Goal: Information Seeking & Learning: Learn about a topic

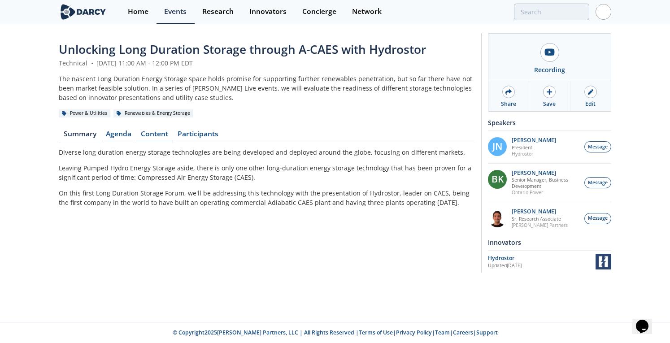
click at [161, 133] on link "Content" at bounding box center [154, 135] width 37 height 11
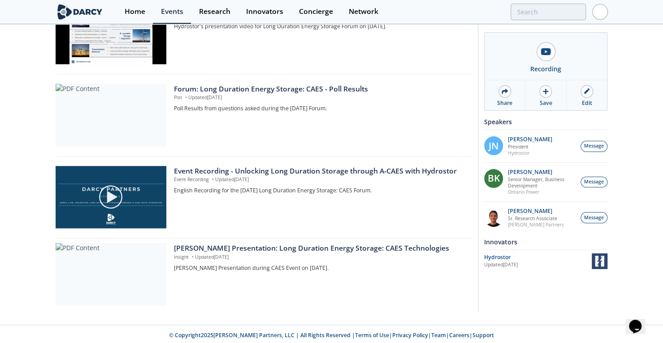
scroll to position [480, 0]
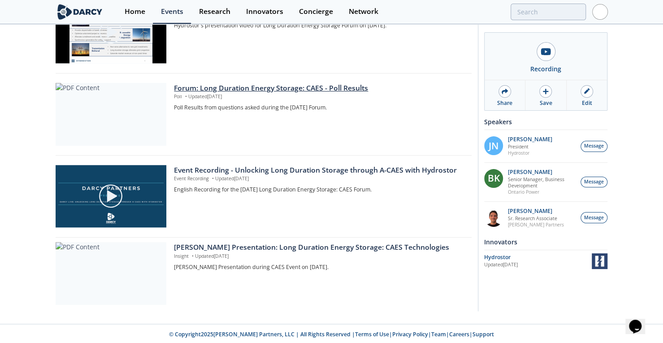
click at [264, 86] on div "Forum: Long Duration Energy Storage: CAES - Poll Results" at bounding box center [319, 88] width 291 height 11
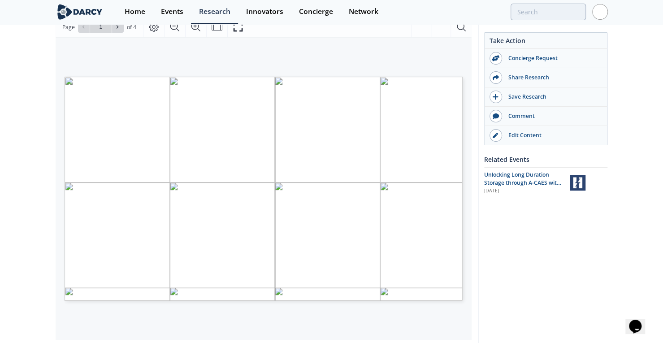
scroll to position [118, 0]
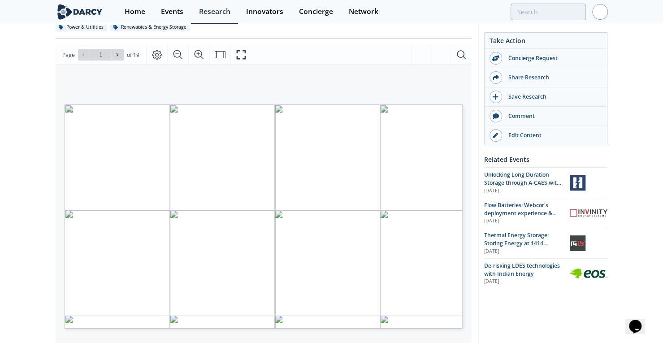
scroll to position [91, 0]
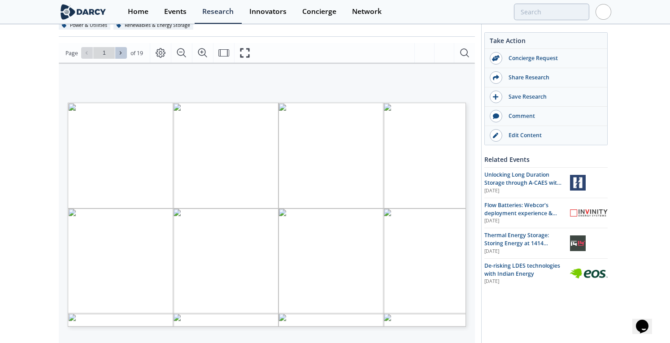
click at [119, 52] on icon at bounding box center [120, 52] width 5 height 5
type input "2"
click at [121, 52] on icon at bounding box center [120, 52] width 5 height 5
type input "3"
click at [121, 52] on icon at bounding box center [120, 52] width 5 height 5
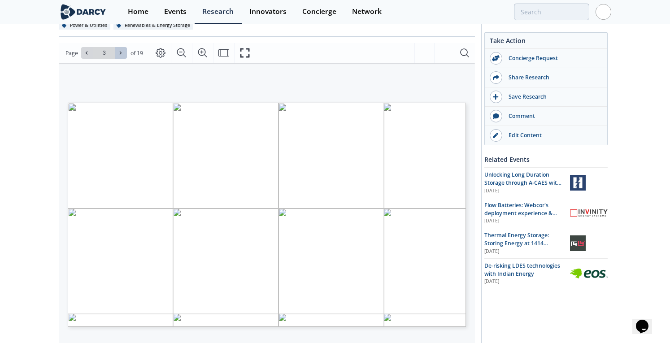
type input "4"
click at [121, 54] on icon at bounding box center [120, 52] width 5 height 5
type input "5"
click at [86, 53] on icon at bounding box center [86, 52] width 5 height 5
click at [120, 55] on icon at bounding box center [120, 52] width 5 height 5
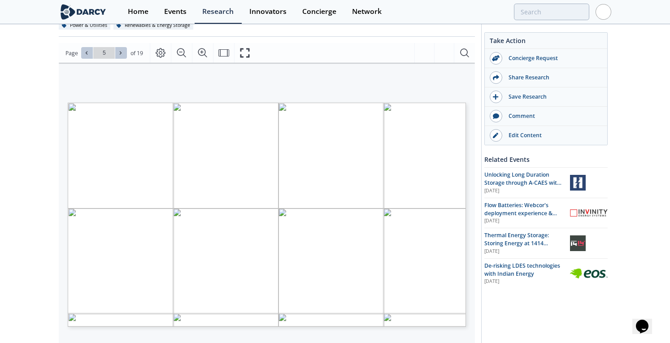
click at [120, 55] on icon at bounding box center [120, 52] width 5 height 5
type input "6"
click at [84, 54] on icon at bounding box center [86, 52] width 5 height 5
click at [118, 52] on icon at bounding box center [120, 52] width 5 height 5
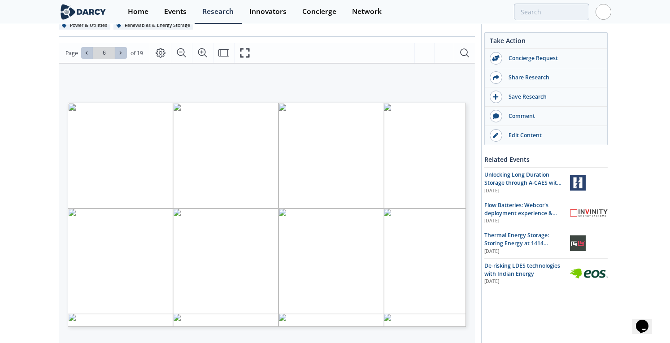
type input "7"
click at [82, 54] on button at bounding box center [87, 53] width 12 height 12
click at [121, 53] on icon at bounding box center [120, 52] width 5 height 5
type input "8"
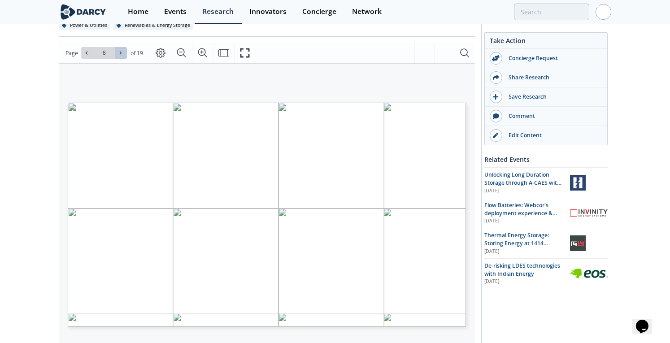
click at [121, 53] on icon at bounding box center [120, 52] width 5 height 5
type input "9"
click at [120, 53] on icon at bounding box center [121, 53] width 2 height 3
type input "10"
click at [85, 52] on icon at bounding box center [86, 52] width 5 height 5
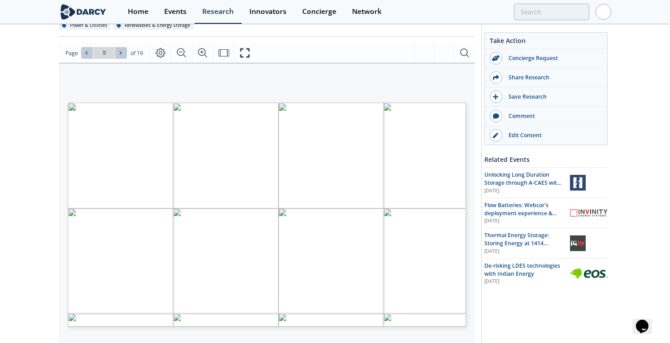
click at [119, 52] on icon at bounding box center [120, 52] width 5 height 5
type input "11"
click at [119, 52] on icon at bounding box center [120, 52] width 5 height 5
type input "12"
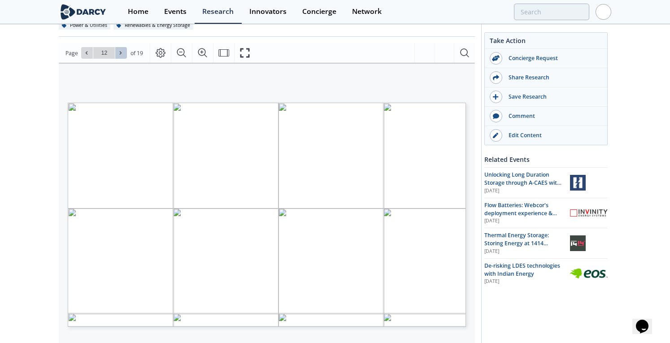
click at [118, 52] on icon at bounding box center [120, 52] width 5 height 5
type input "13"
click at [118, 52] on icon at bounding box center [120, 52] width 5 height 5
type input "14"
click at [118, 52] on icon at bounding box center [120, 52] width 5 height 5
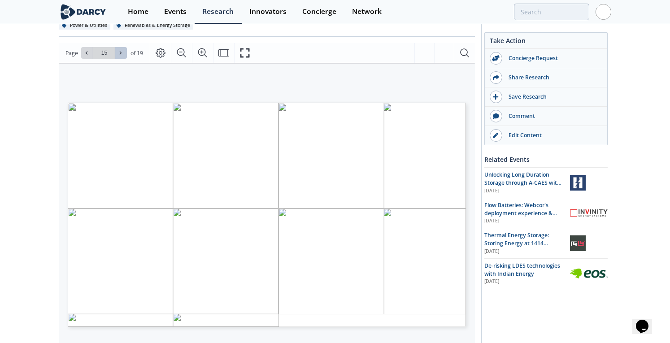
click at [118, 52] on icon at bounding box center [120, 52] width 5 height 5
click at [117, 52] on div "Go to Page 19" at bounding box center [104, 53] width 46 height 12
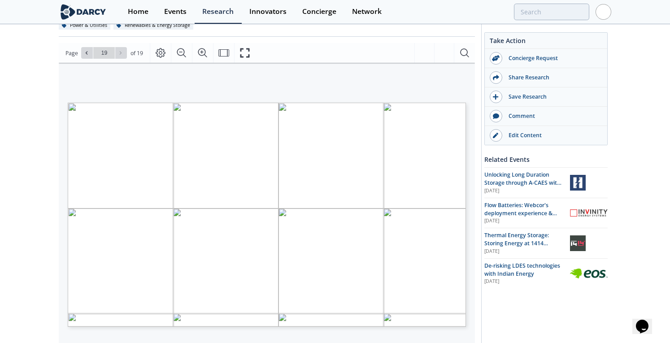
click at [117, 52] on div "Go to Page 19" at bounding box center [104, 53] width 46 height 12
click at [81, 49] on button at bounding box center [87, 53] width 12 height 12
type input "18"
